Goal: Check status: Check status

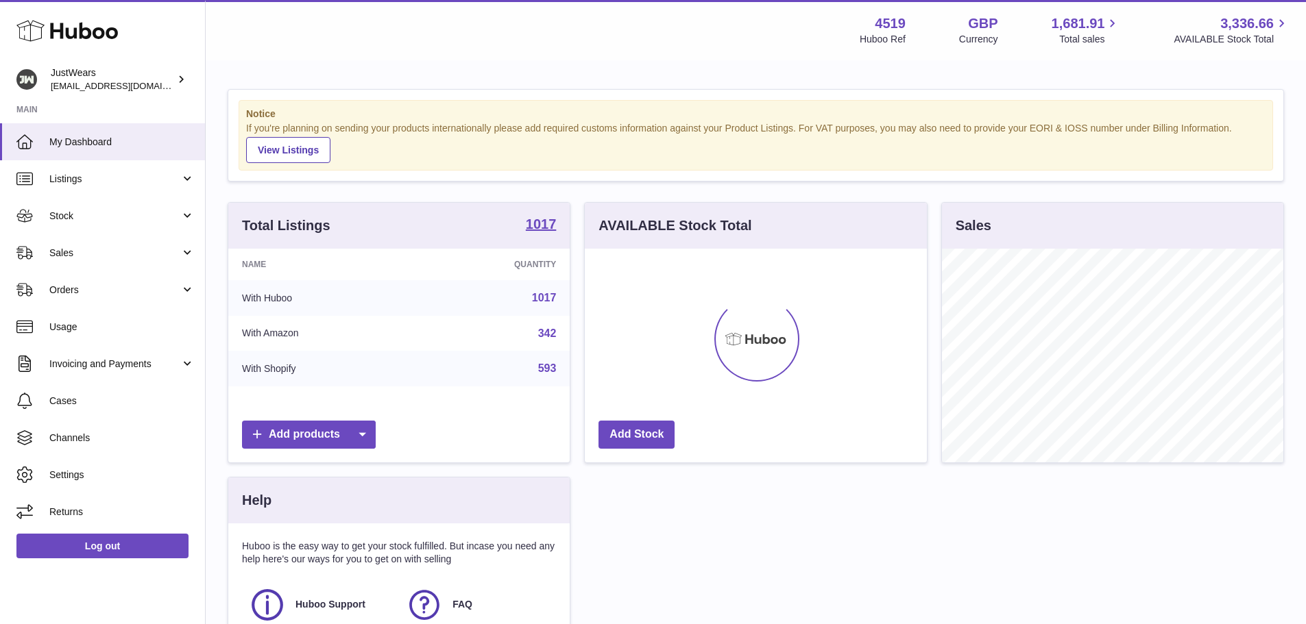
scroll to position [214, 342]
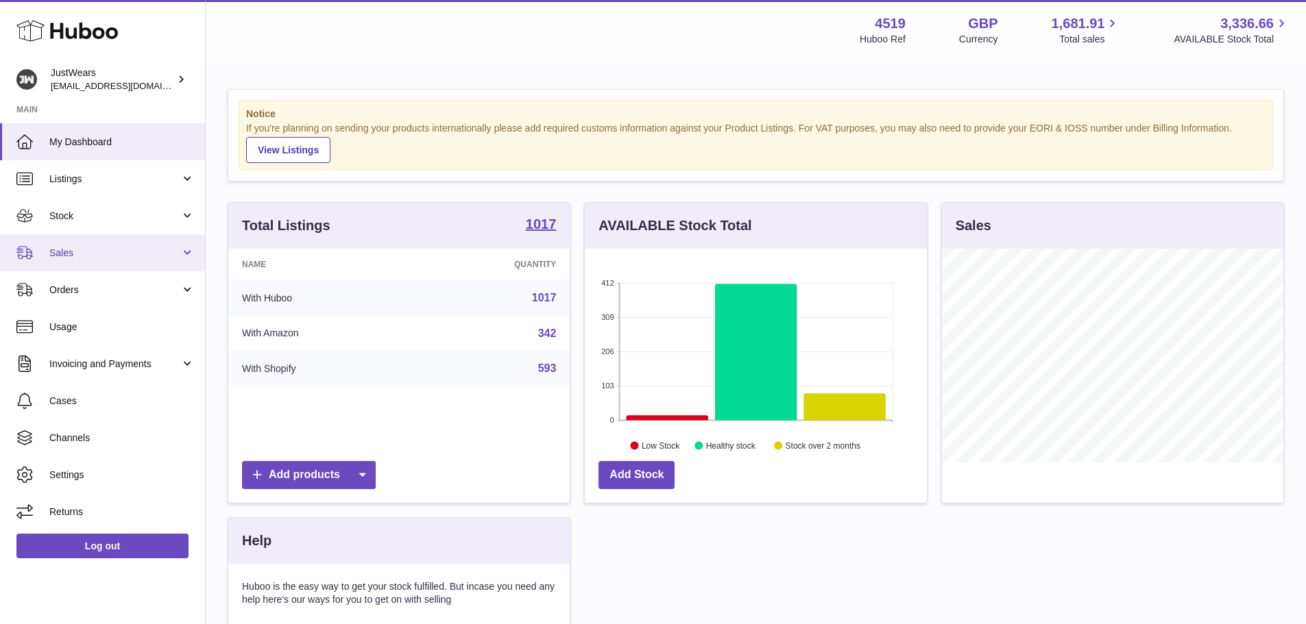
click at [76, 254] on span "Sales" at bounding box center [114, 253] width 131 height 13
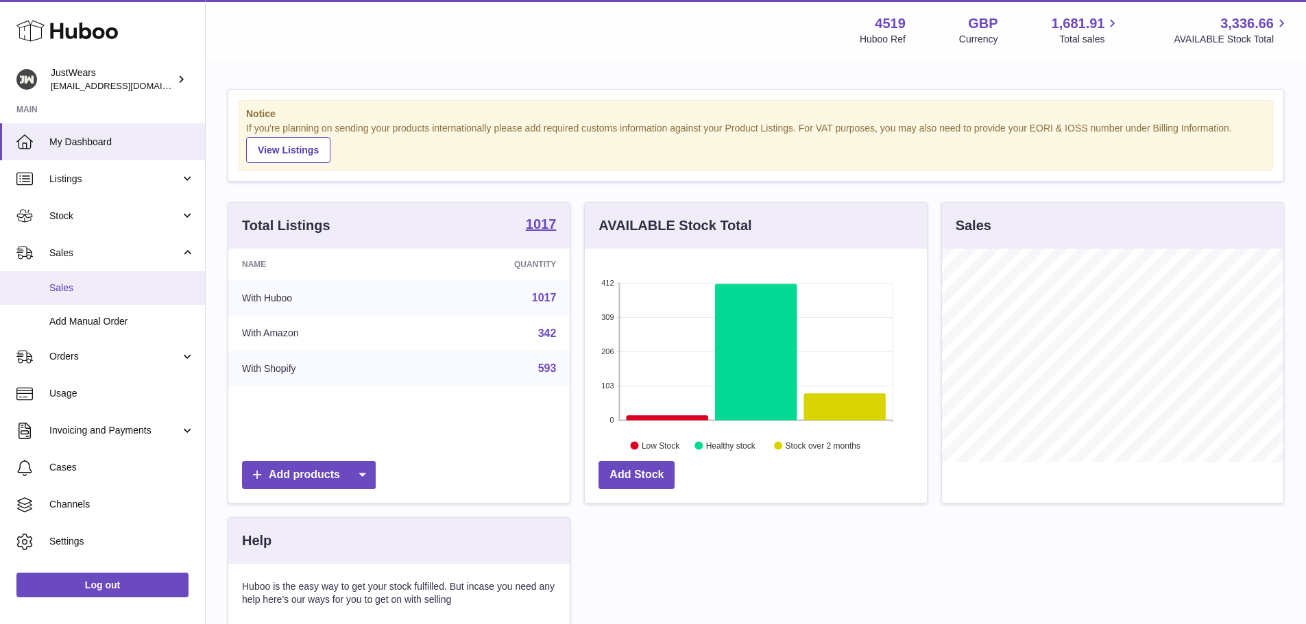
click at [96, 278] on link "Sales" at bounding box center [102, 288] width 205 height 34
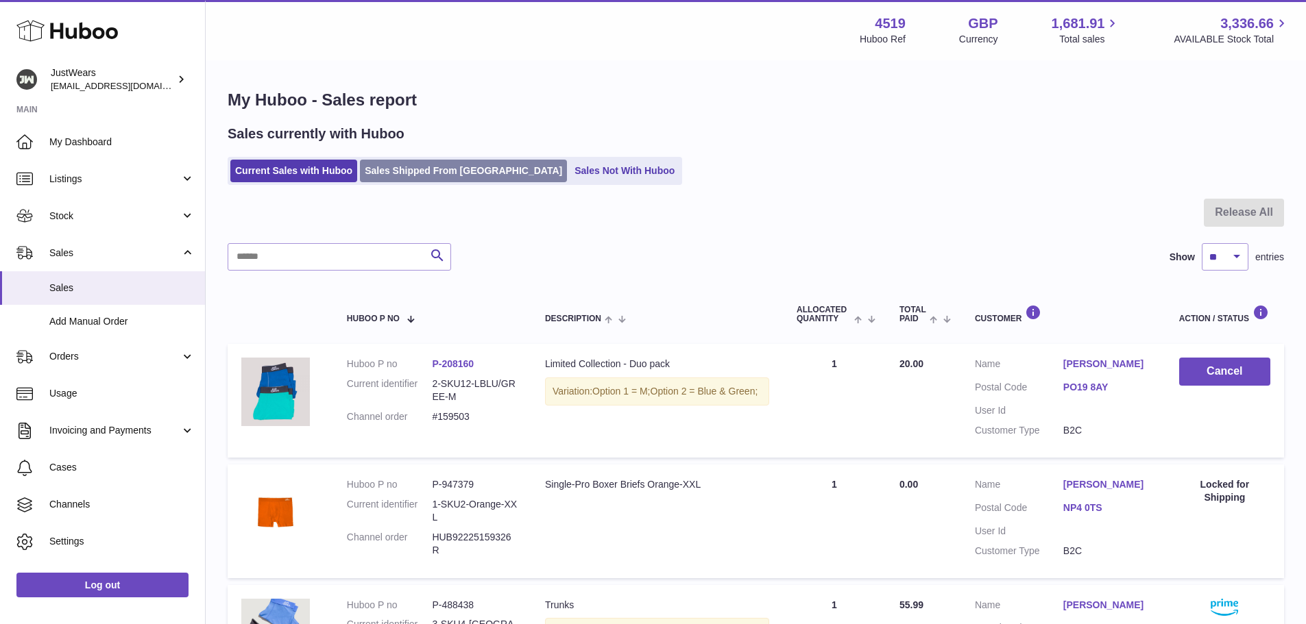
click at [379, 180] on link "Sales Shipped From Huboo" at bounding box center [463, 171] width 207 height 23
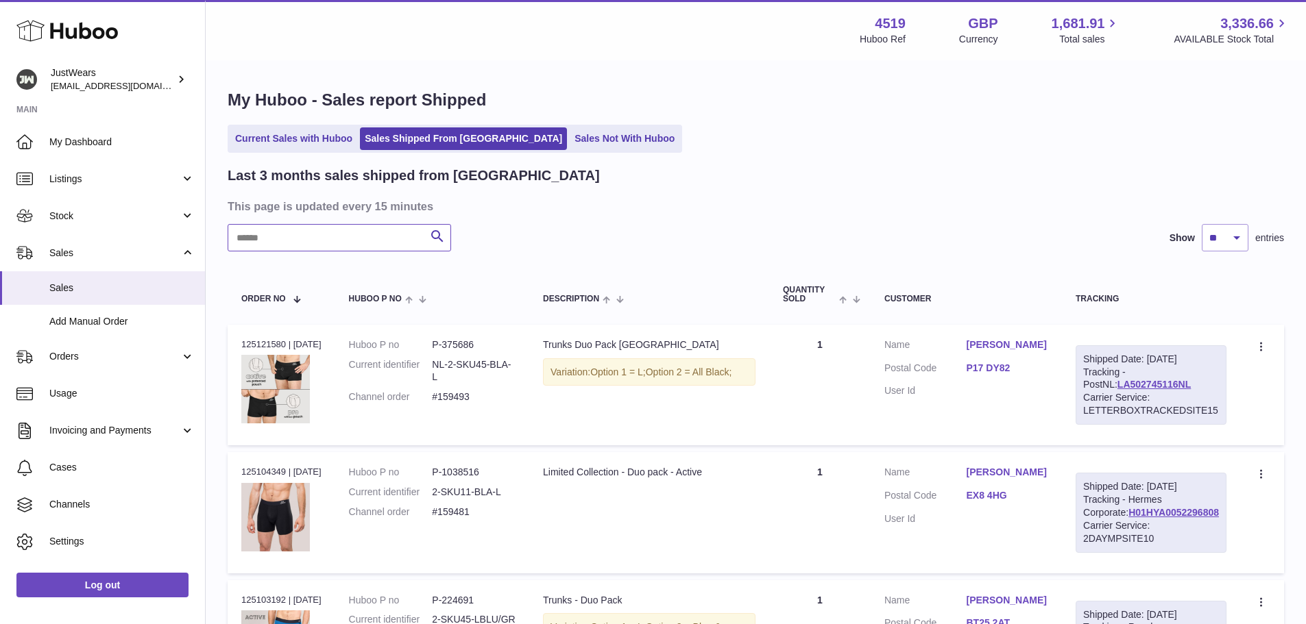
paste input "******"
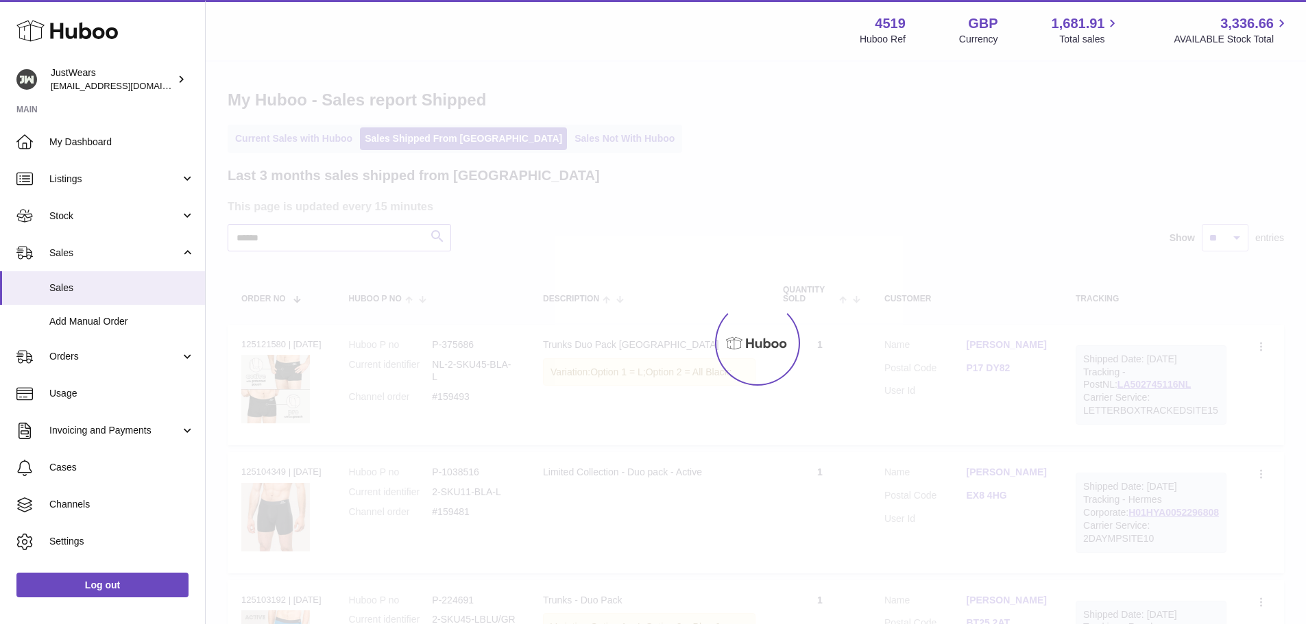
type input "******"
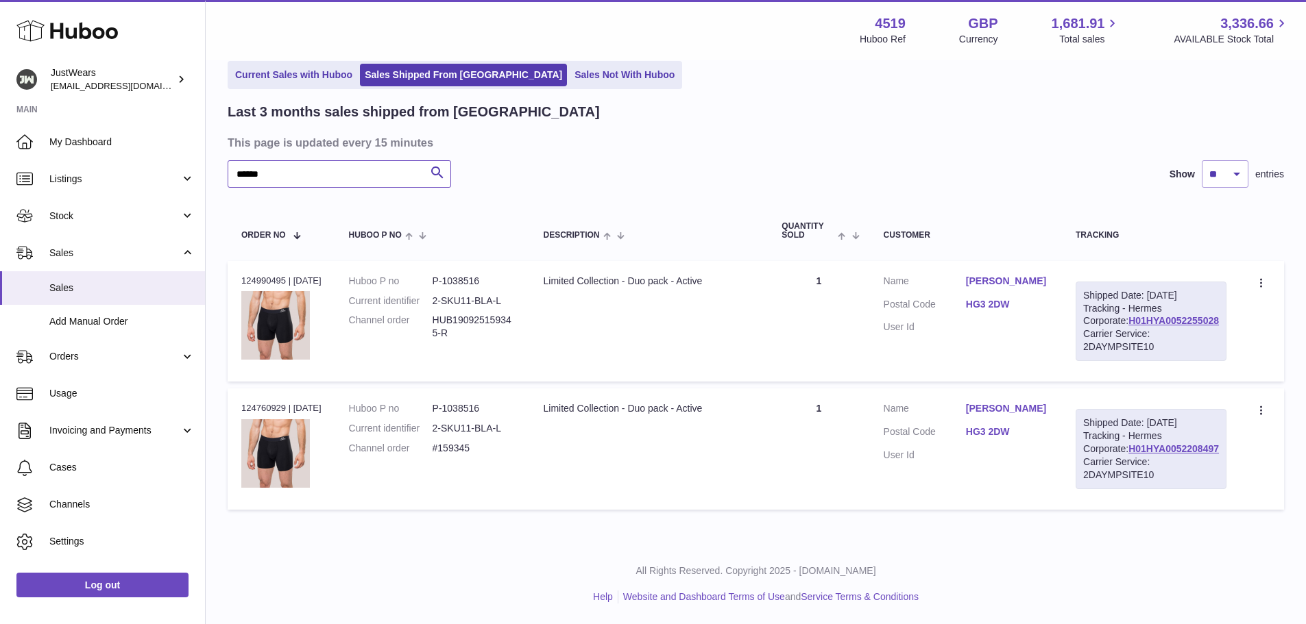
scroll to position [116, 0]
click at [768, 320] on td "Description Limited Collection - Duo pack - Active" at bounding box center [648, 321] width 238 height 121
drag, startPoint x: 445, startPoint y: 249, endPoint x: 509, endPoint y: 246, distance: 63.8
click at [510, 295] on dd "2-SKU11-BLA-L" at bounding box center [474, 301] width 84 height 13
click at [857, 272] on td "Quantity 1" at bounding box center [818, 321] width 101 height 121
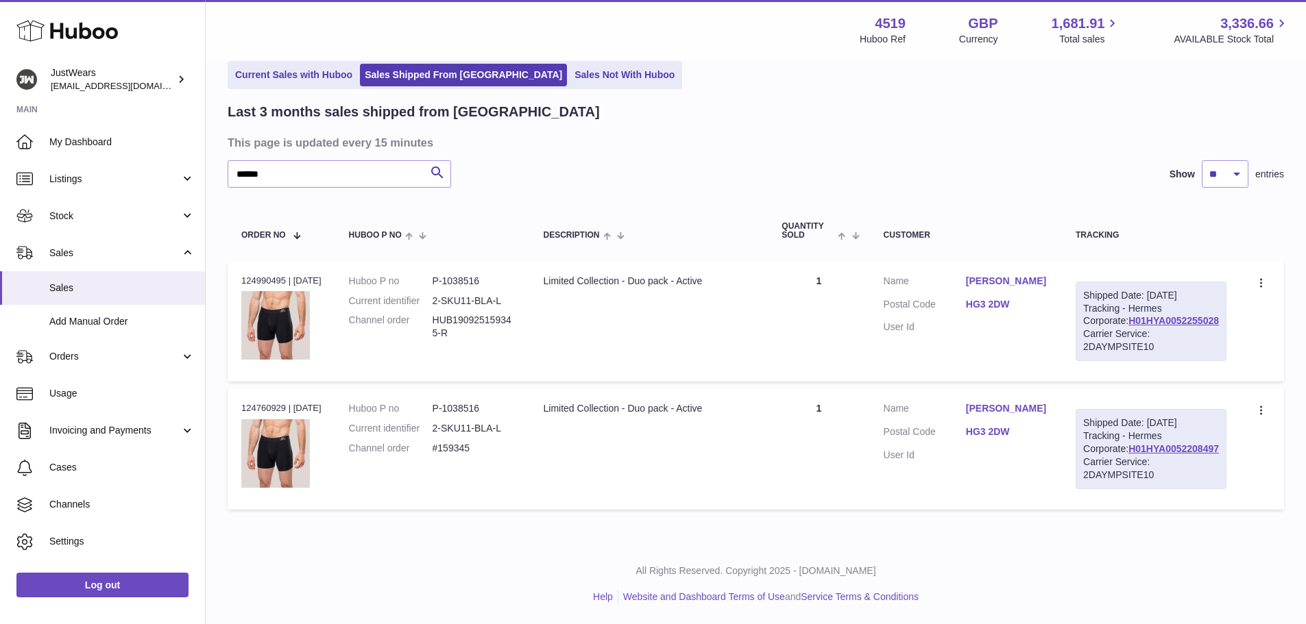
click at [713, 280] on td "Description Limited Collection - Duo pack - Active" at bounding box center [648, 321] width 238 height 121
